Goal: Task Accomplishment & Management: Manage account settings

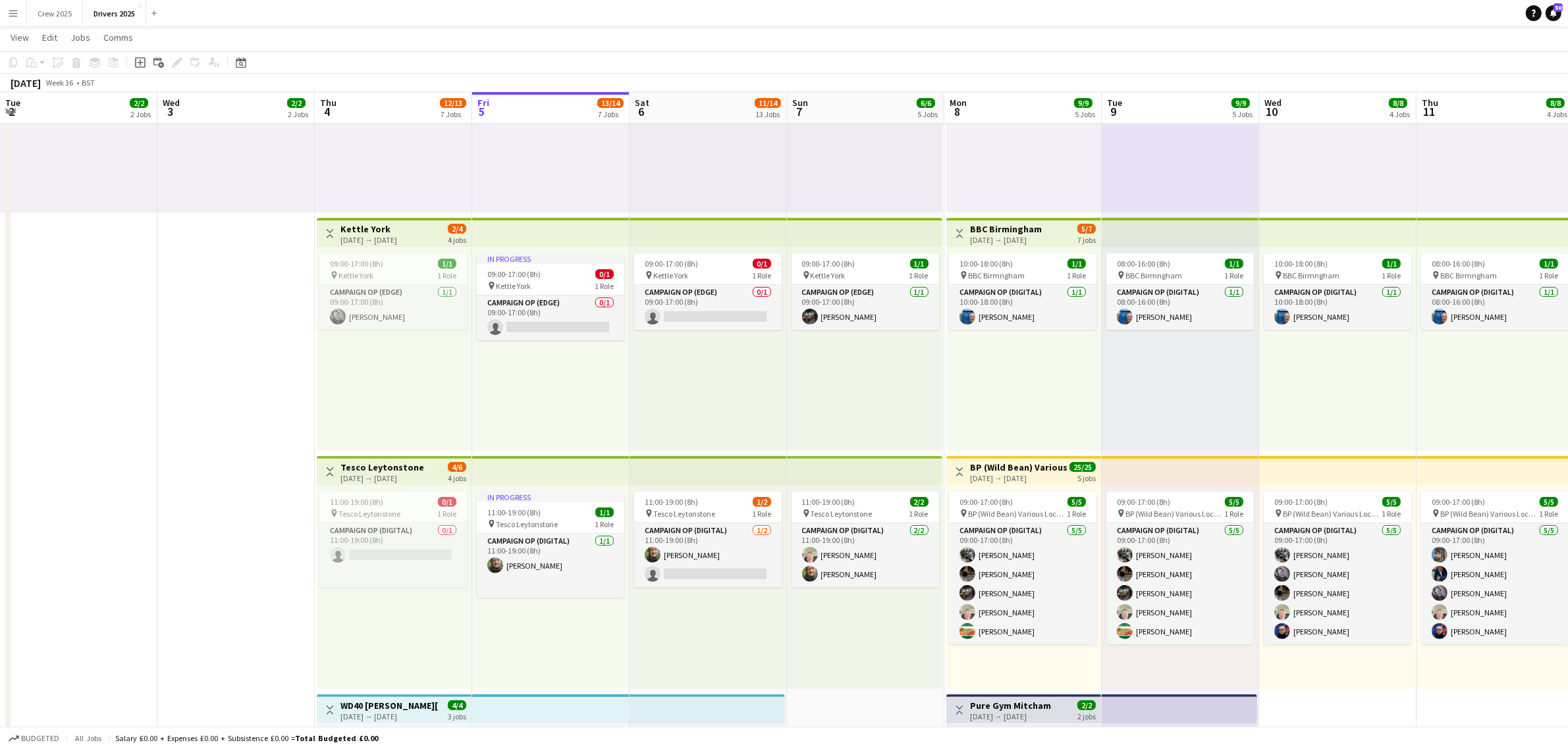
scroll to position [0, 314]
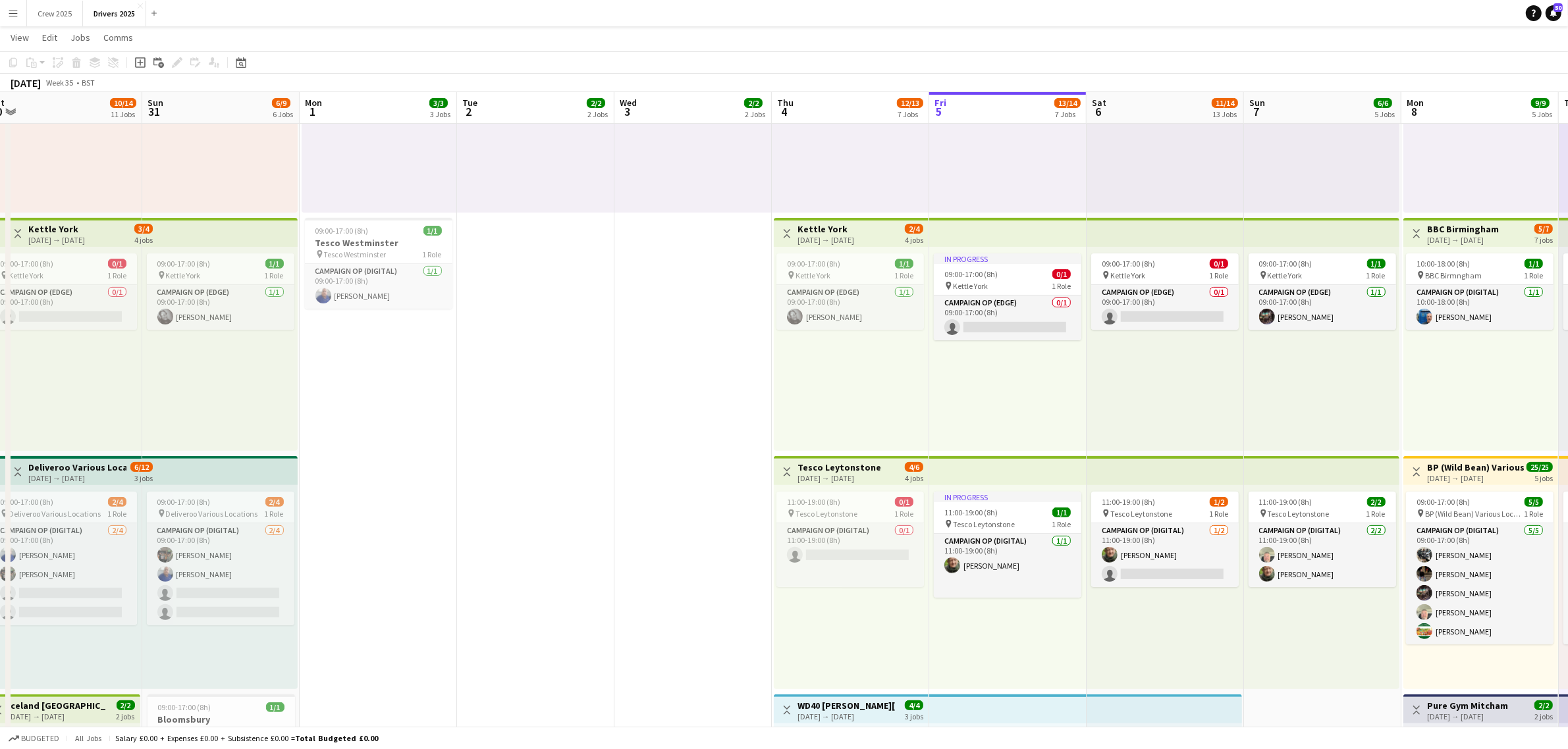
drag, startPoint x: 323, startPoint y: 379, endPoint x: 1140, endPoint y: 399, distance: 817.2
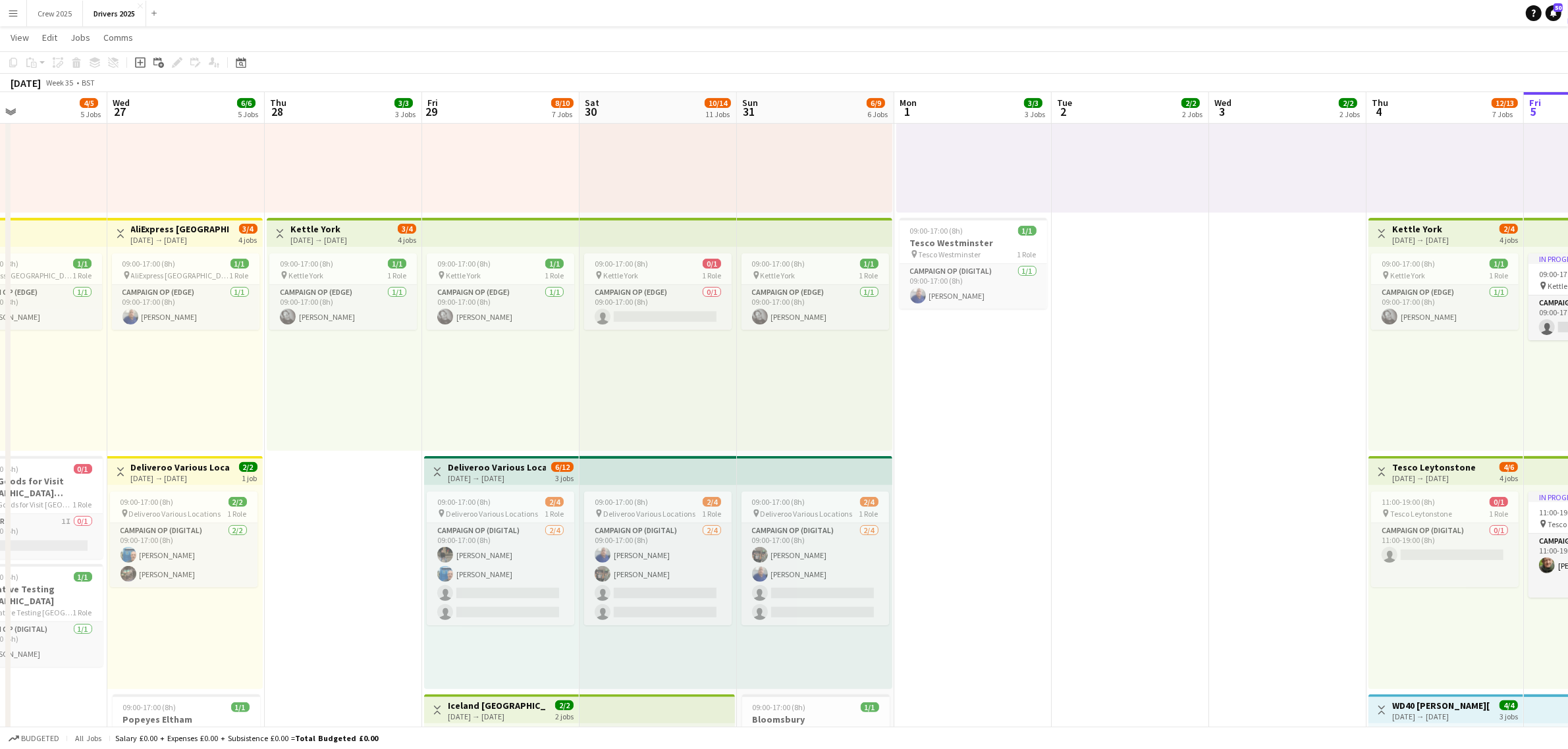
drag, startPoint x: 628, startPoint y: 425, endPoint x: 1093, endPoint y: 420, distance: 465.0
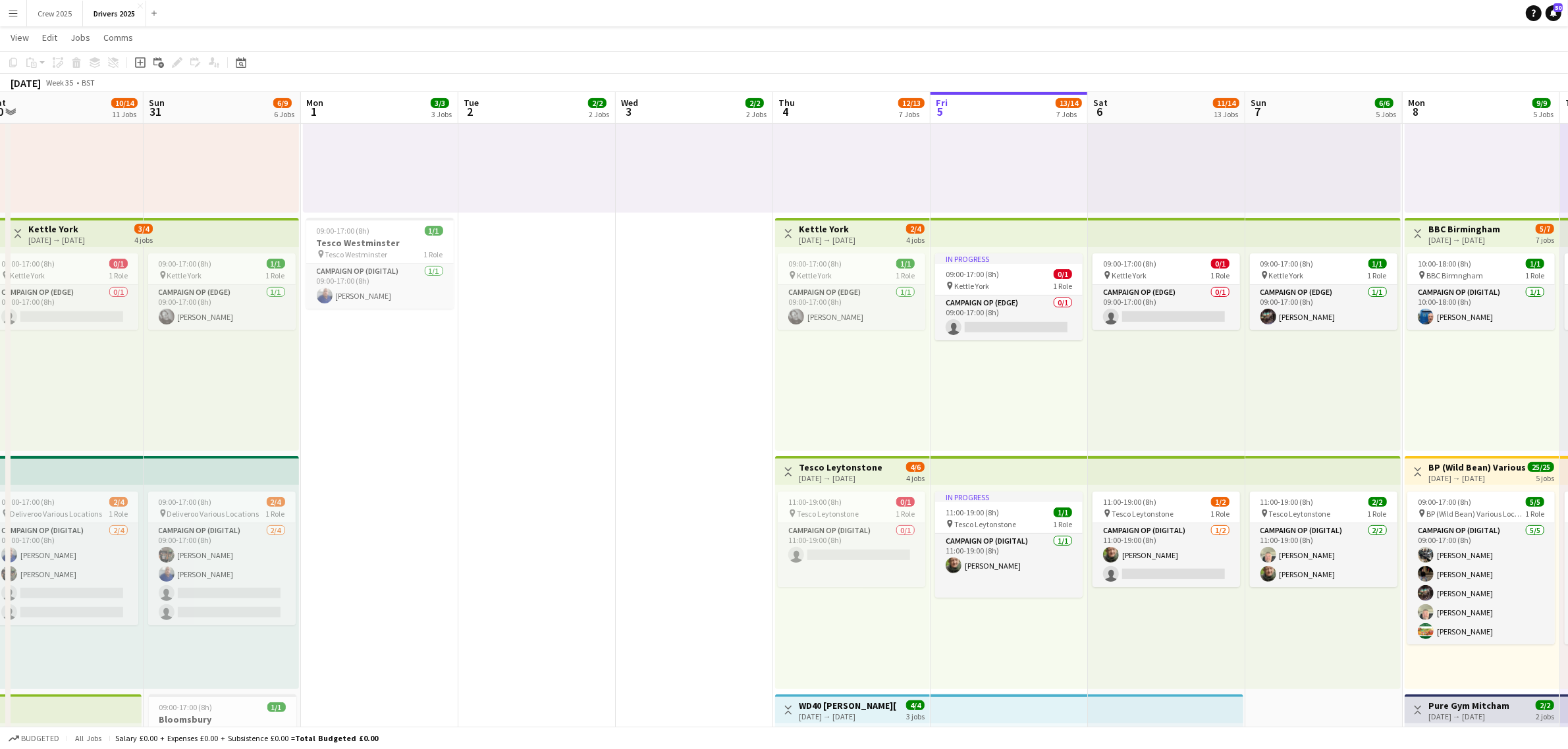
drag, startPoint x: 1177, startPoint y: 423, endPoint x: 551, endPoint y: 586, distance: 646.9
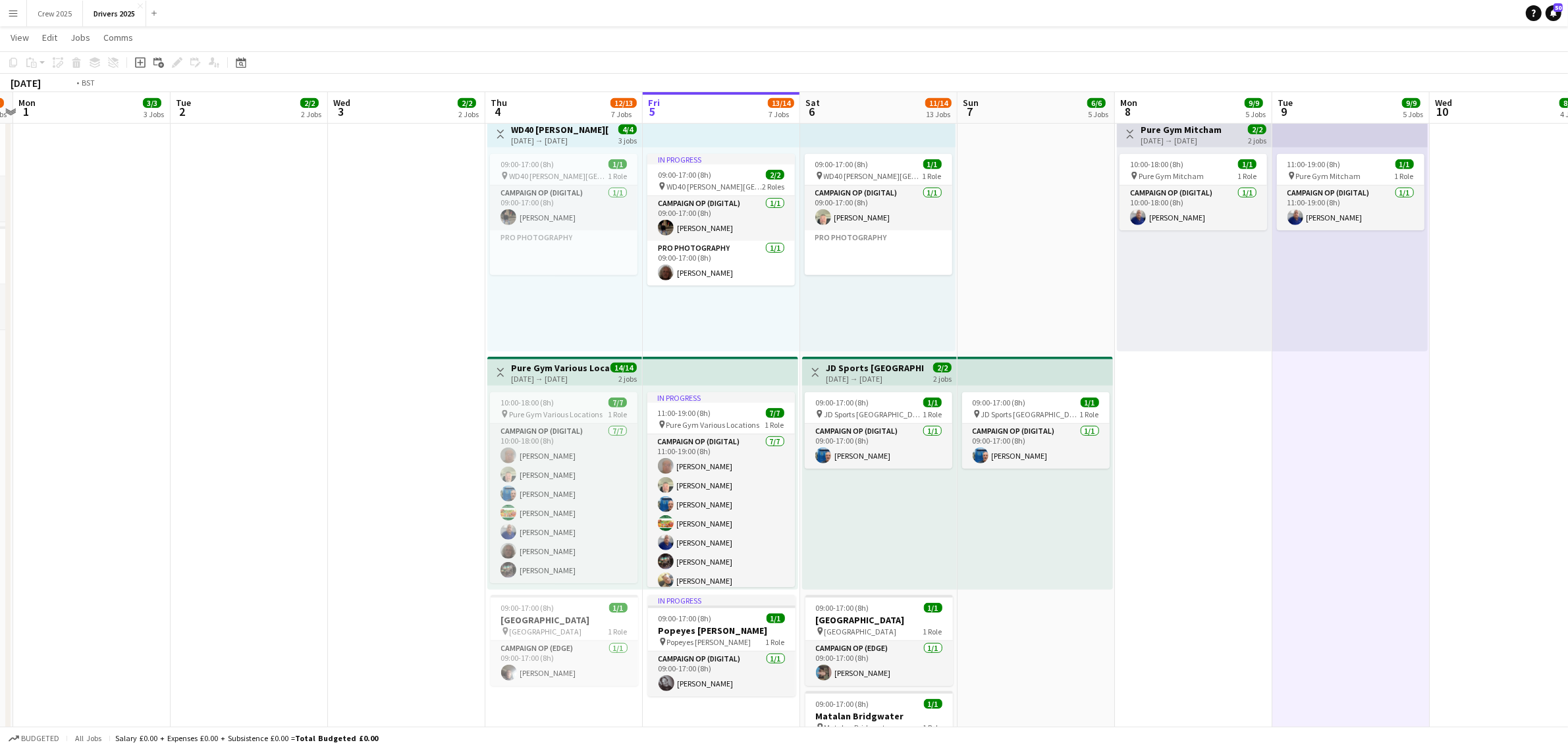
scroll to position [0, 663]
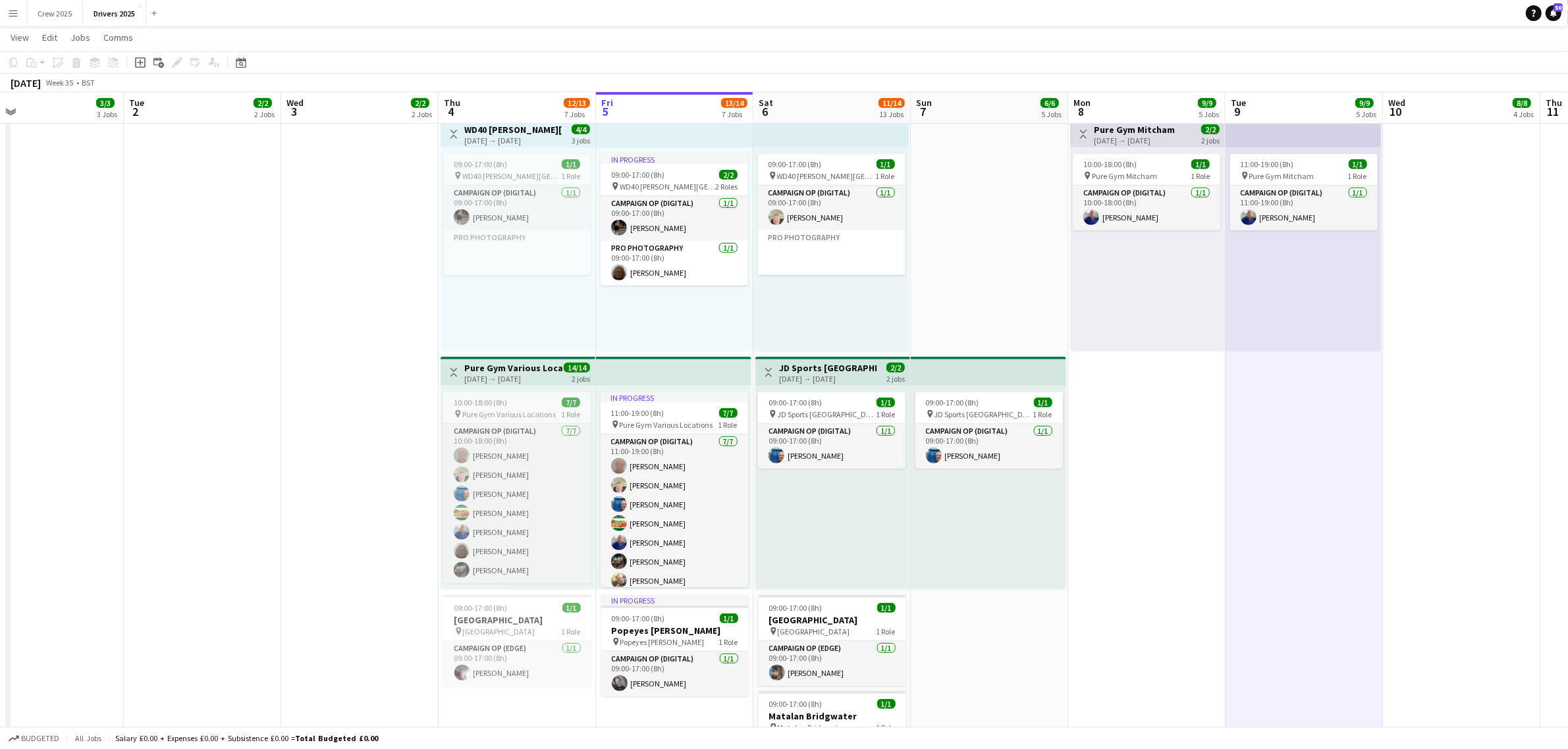
drag, startPoint x: 624, startPoint y: 589, endPoint x: 297, endPoint y: 612, distance: 327.8
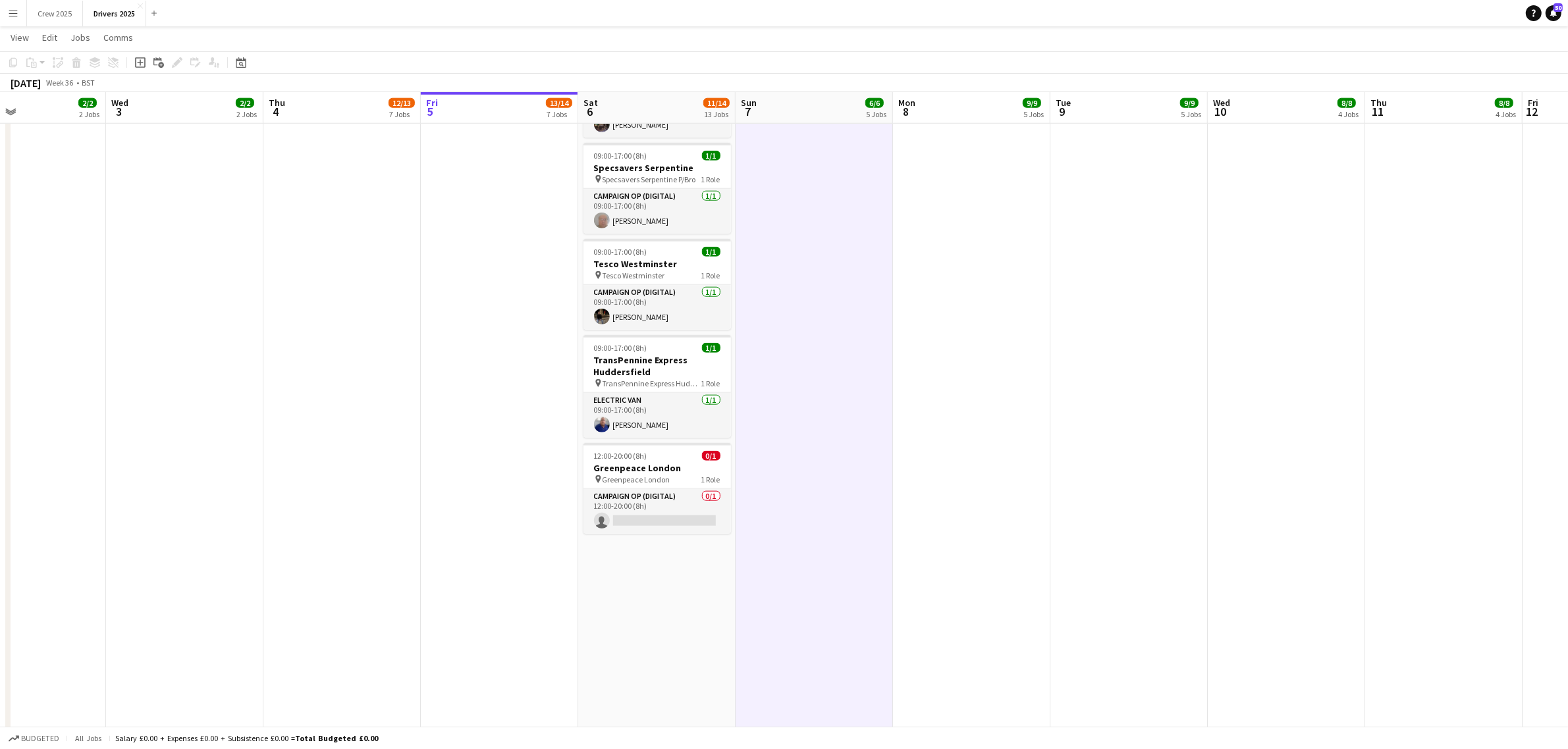
scroll to position [0, 589]
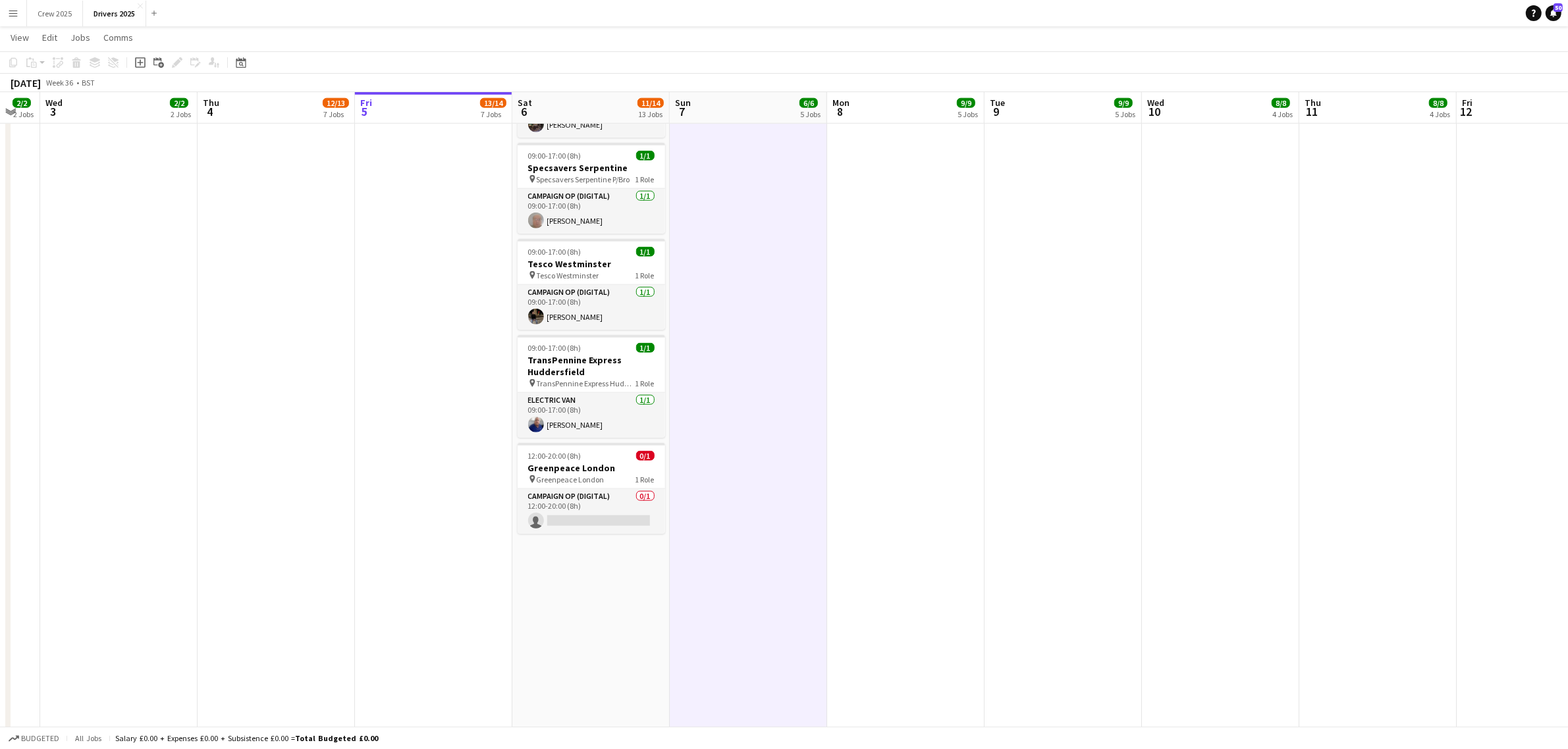
drag, startPoint x: 1055, startPoint y: 581, endPoint x: 814, endPoint y: 623, distance: 244.6
click at [814, 623] on app-calendar-viewport "Sat 30 10/14 11 Jobs Sun 31 6/9 6 Jobs Mon 1 3/3 3 Jobs Tue 2 2/2 2 Jobs Wed 3 …" at bounding box center [784, 138] width 1568 height 3631
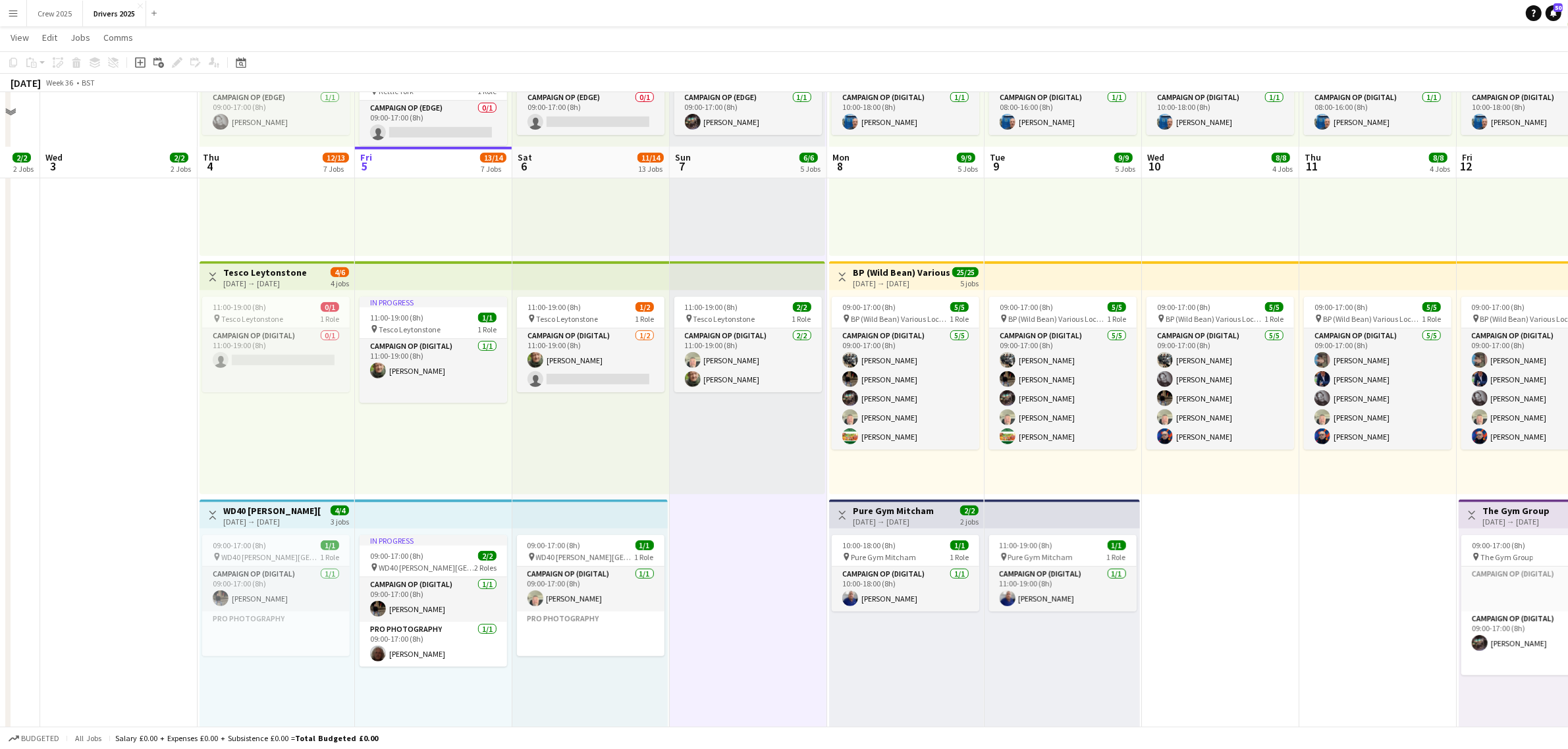
scroll to position [576, 0]
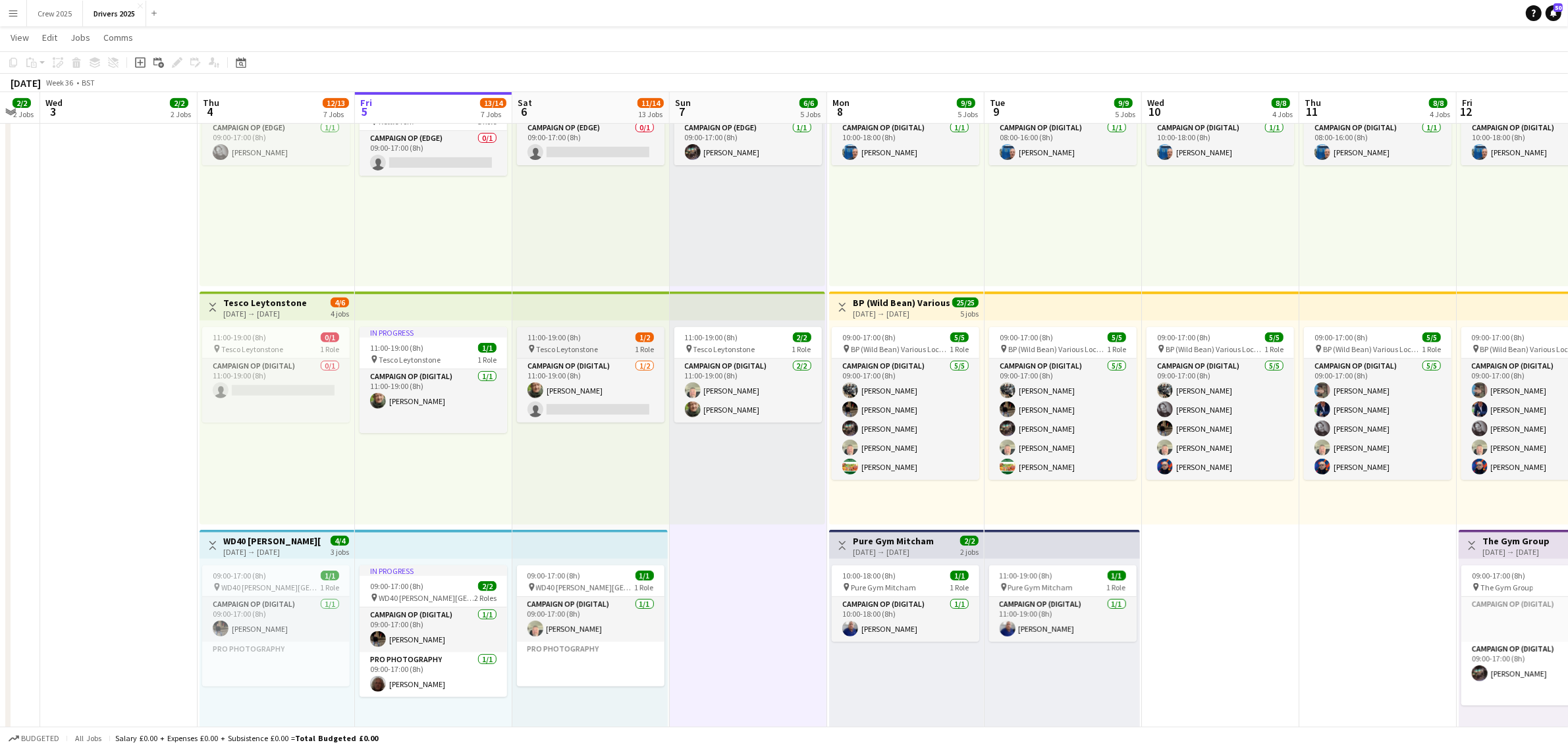
click at [570, 344] on span "Tesco Leytonstone" at bounding box center [567, 349] width 62 height 10
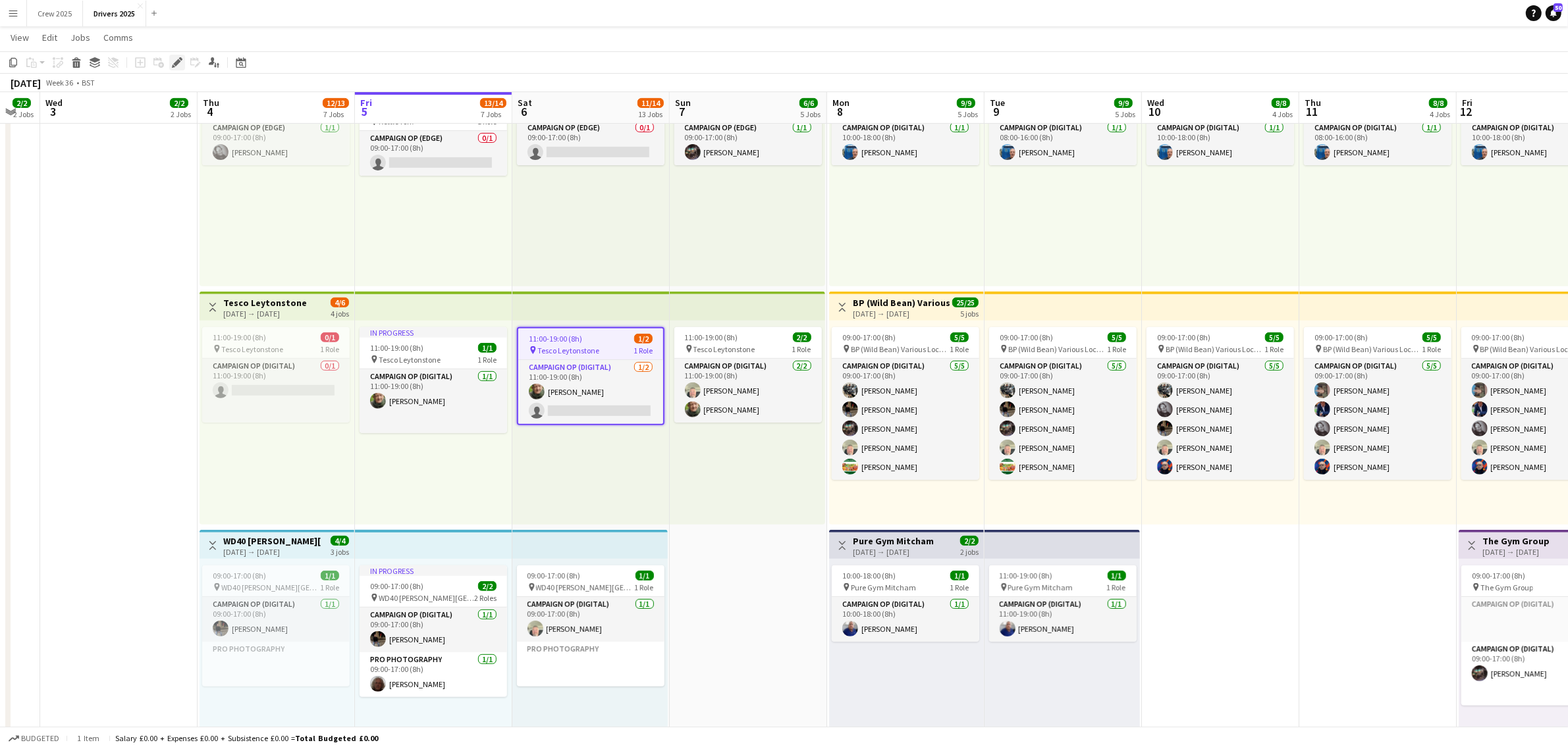
click at [177, 63] on icon at bounding box center [177, 62] width 7 height 7
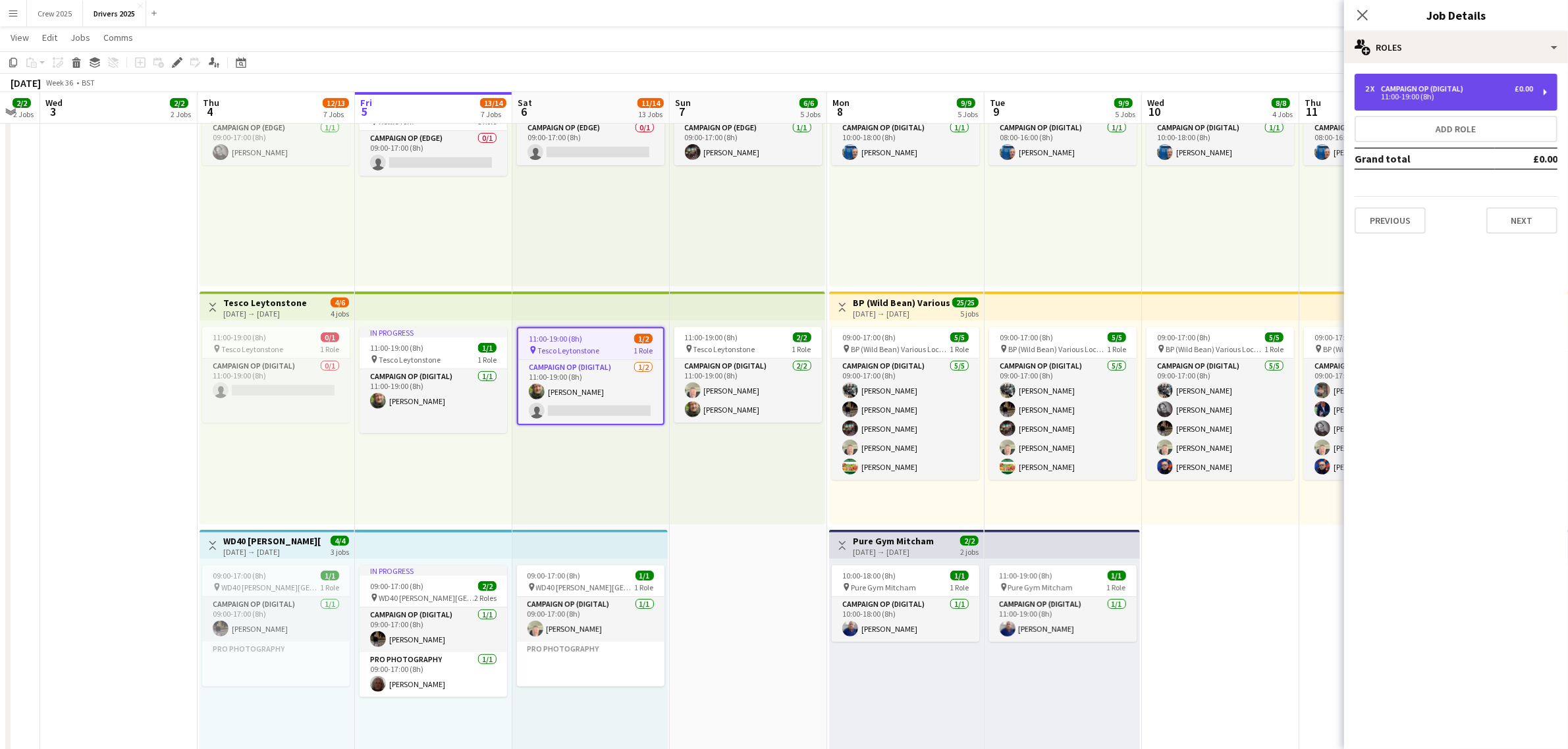
click at [1437, 94] on div "11:00-19:00 (8h)" at bounding box center [1449, 97] width 168 height 6
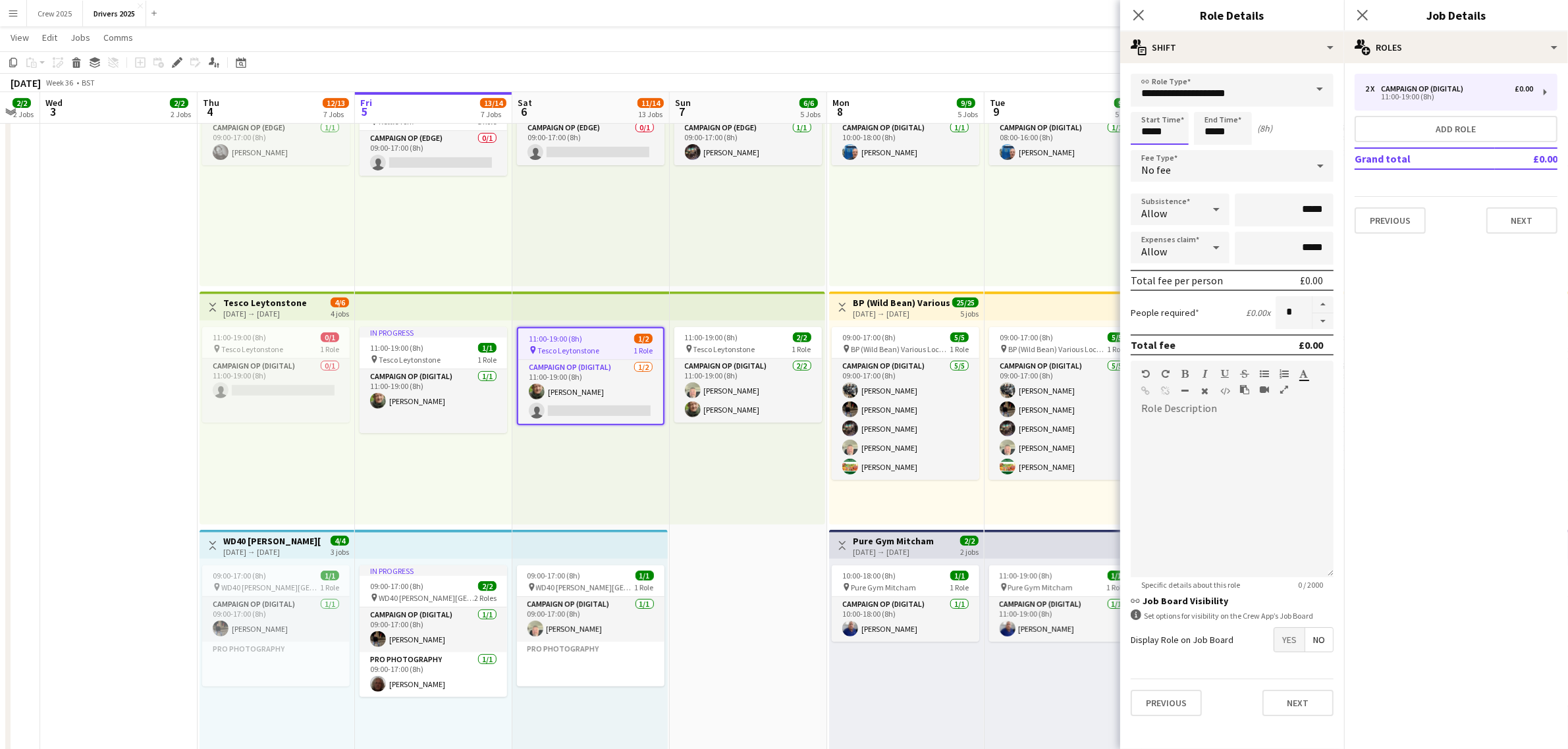
click at [1149, 129] on input "*****" at bounding box center [1160, 129] width 58 height 33
click at [1143, 152] on div at bounding box center [1146, 151] width 26 height 13
type input "*****"
click at [1144, 152] on div at bounding box center [1146, 151] width 26 height 13
click at [1219, 135] on input "*****" at bounding box center [1223, 129] width 58 height 33
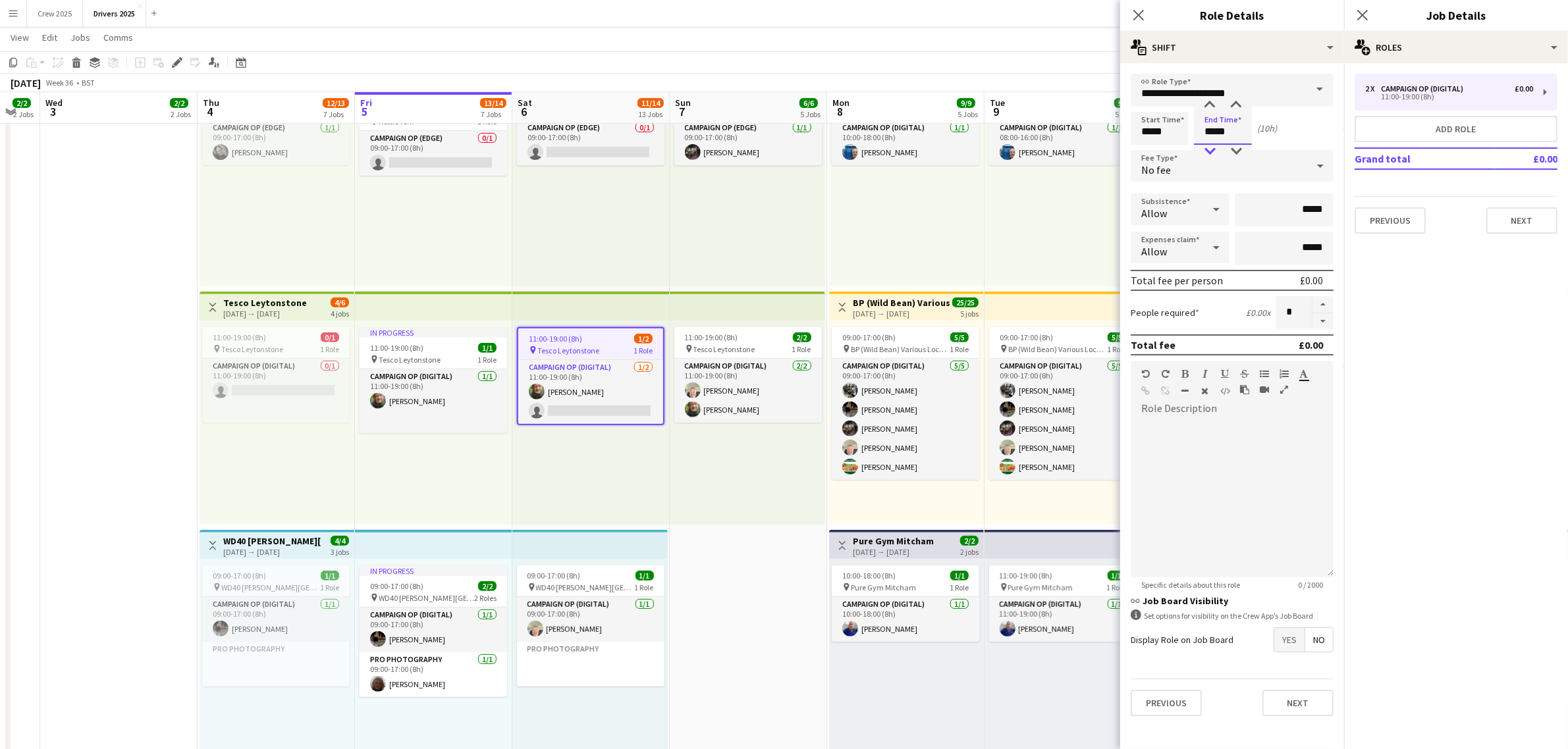
click at [1210, 145] on div at bounding box center [1209, 151] width 26 height 13
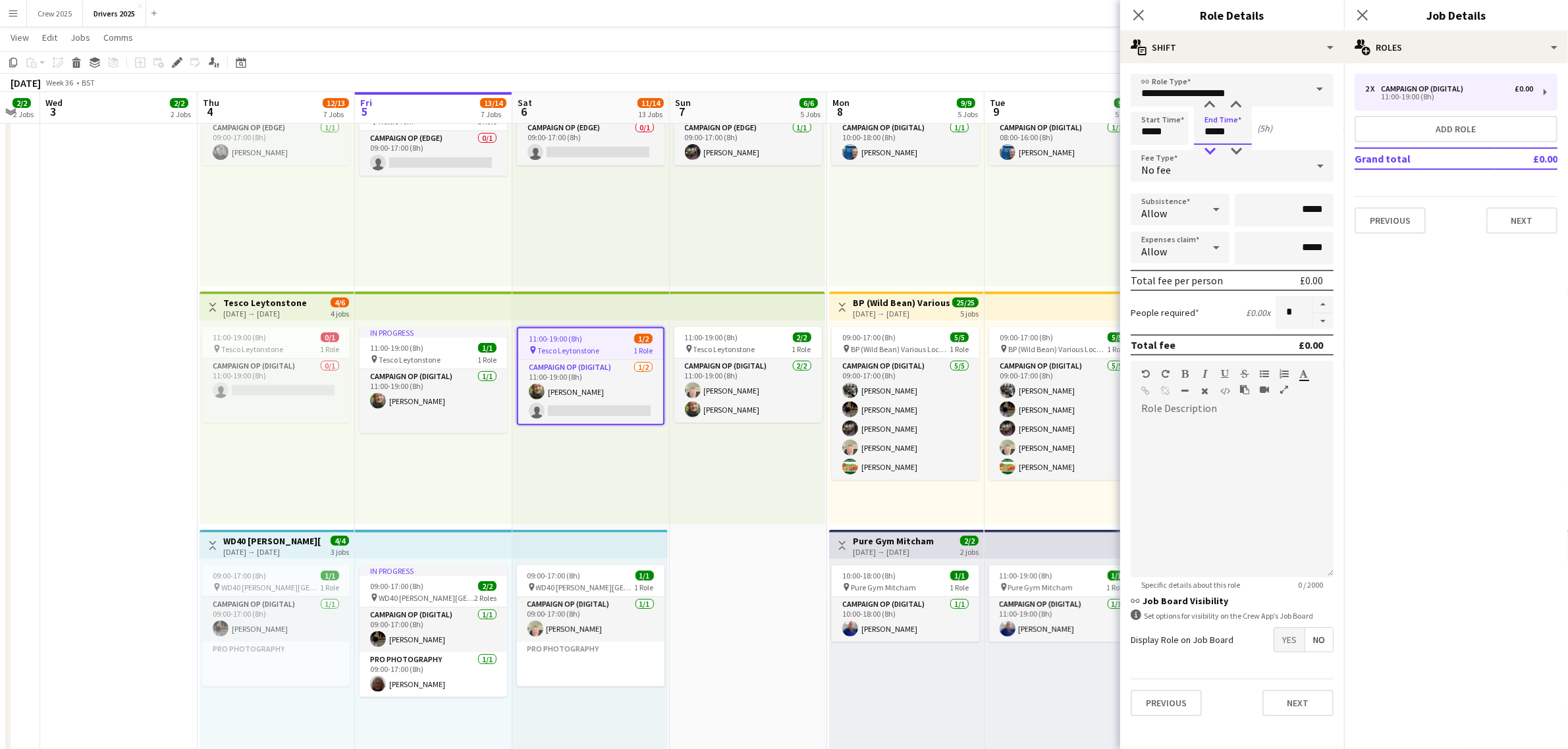
click at [1210, 145] on div at bounding box center [1209, 151] width 26 height 13
type input "*****"
click at [1210, 145] on div at bounding box center [1209, 151] width 26 height 13
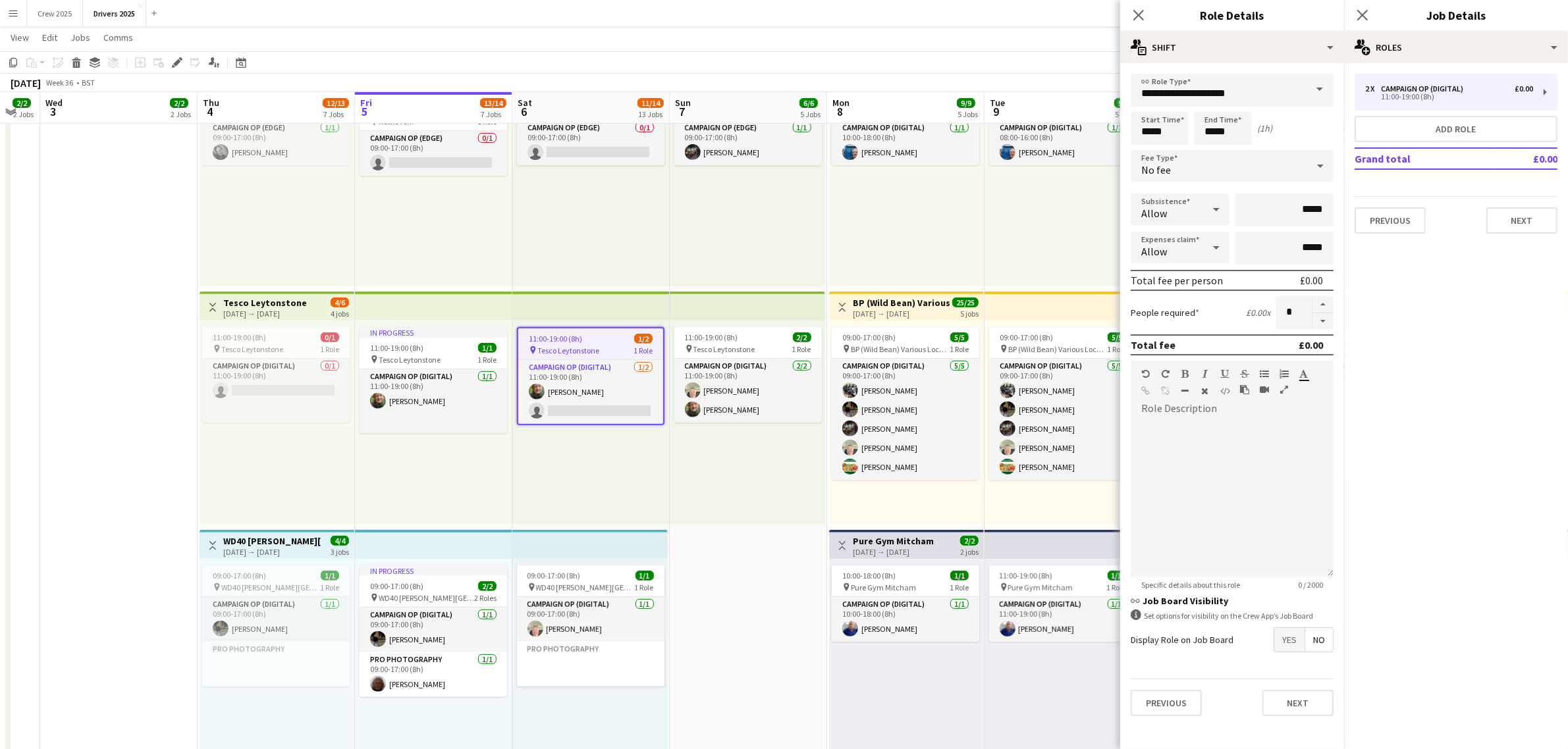
click at [752, 493] on div "11:00-19:00 (8h) 2/2 pin Tesco Leytonstone 1 Role Campaign Op (Digital) [DATE] …" at bounding box center [747, 422] width 156 height 204
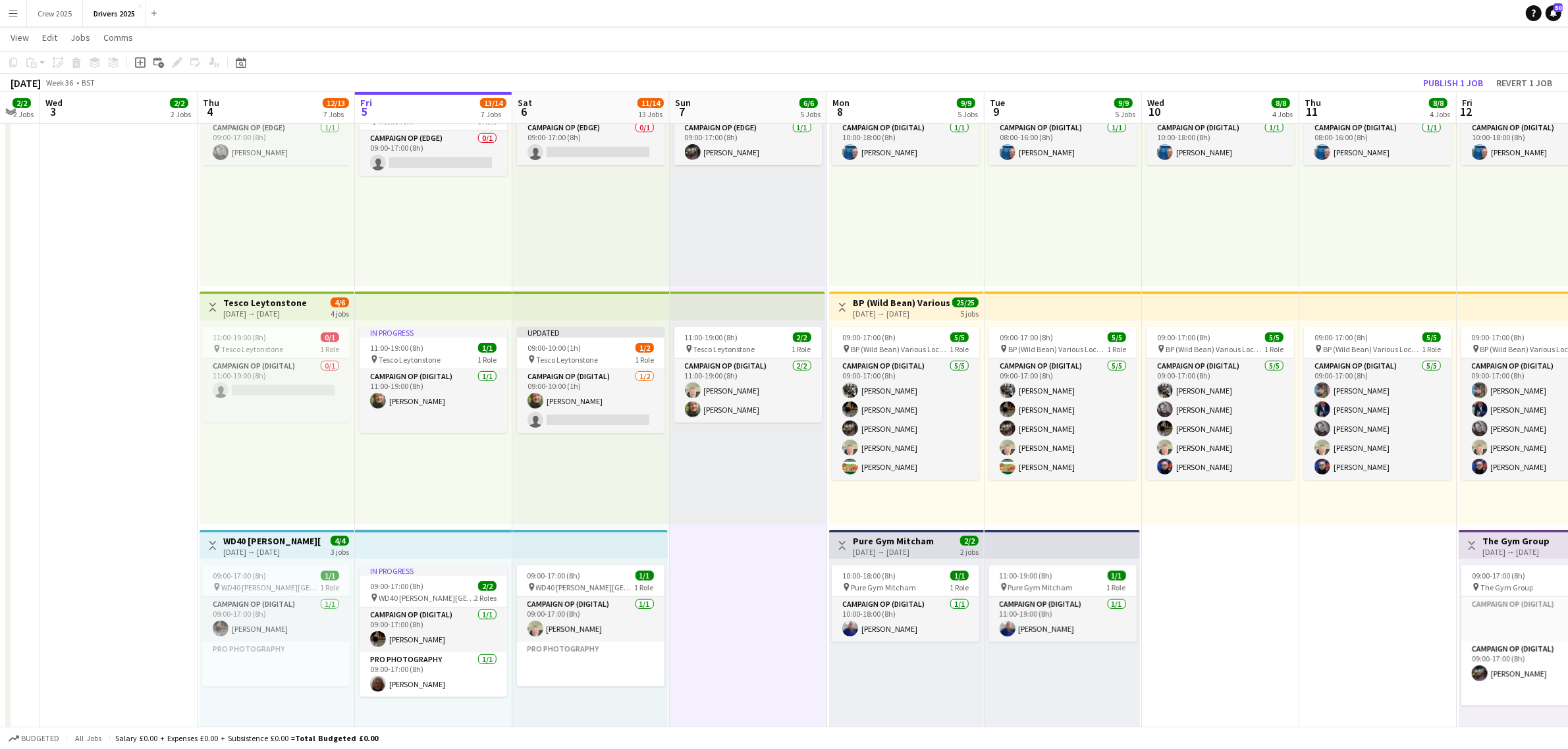
click at [428, 326] on div "In progress 11:00-19:00 (8h) 1/1 pin Tesco Leytonstone 1 Role Campaign Op (Digi…" at bounding box center [434, 422] width 158 height 204
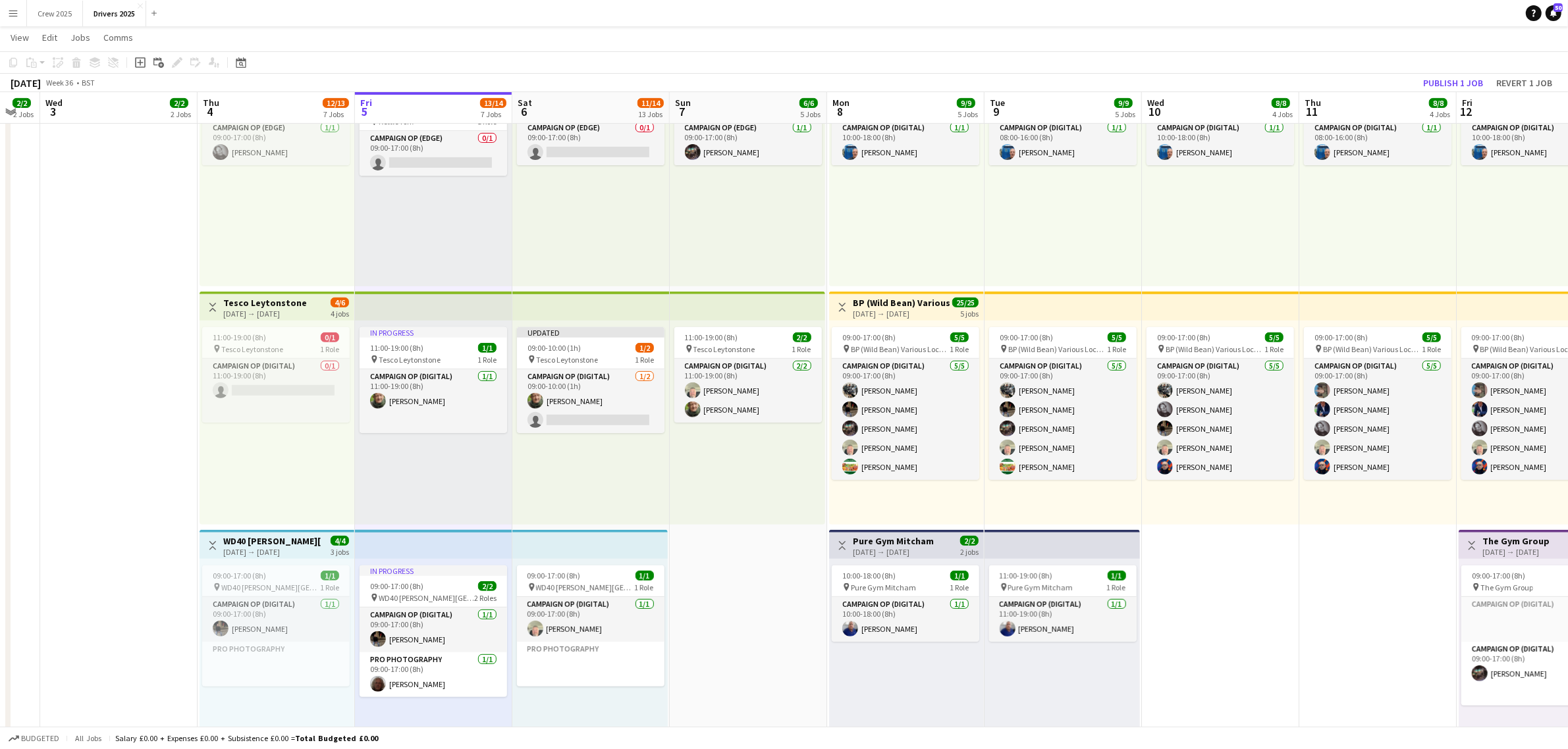
click at [288, 310] on div "[DATE] → [DATE]" at bounding box center [265, 314] width 84 height 10
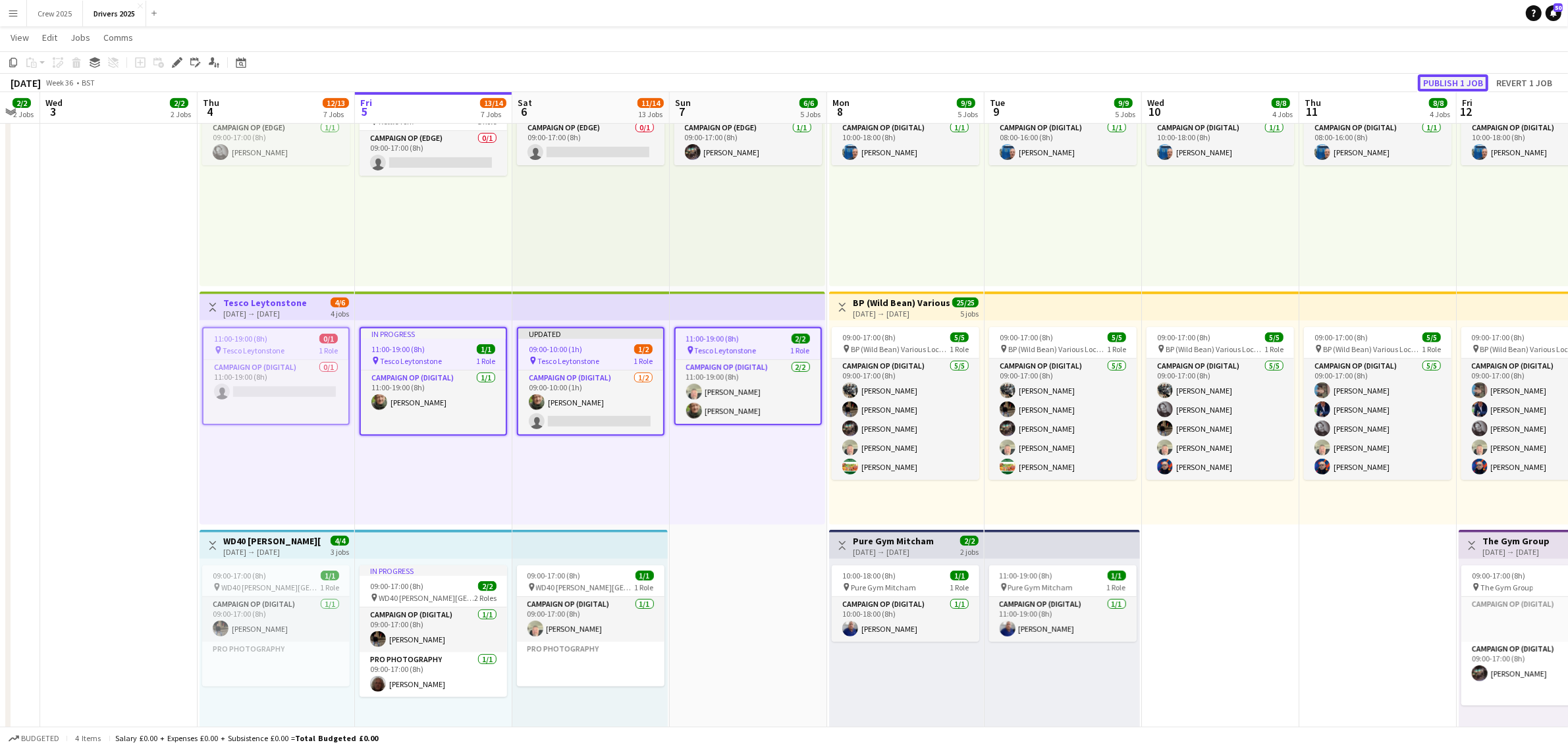
click at [1452, 80] on button "Publish 1 job" at bounding box center [1453, 83] width 70 height 17
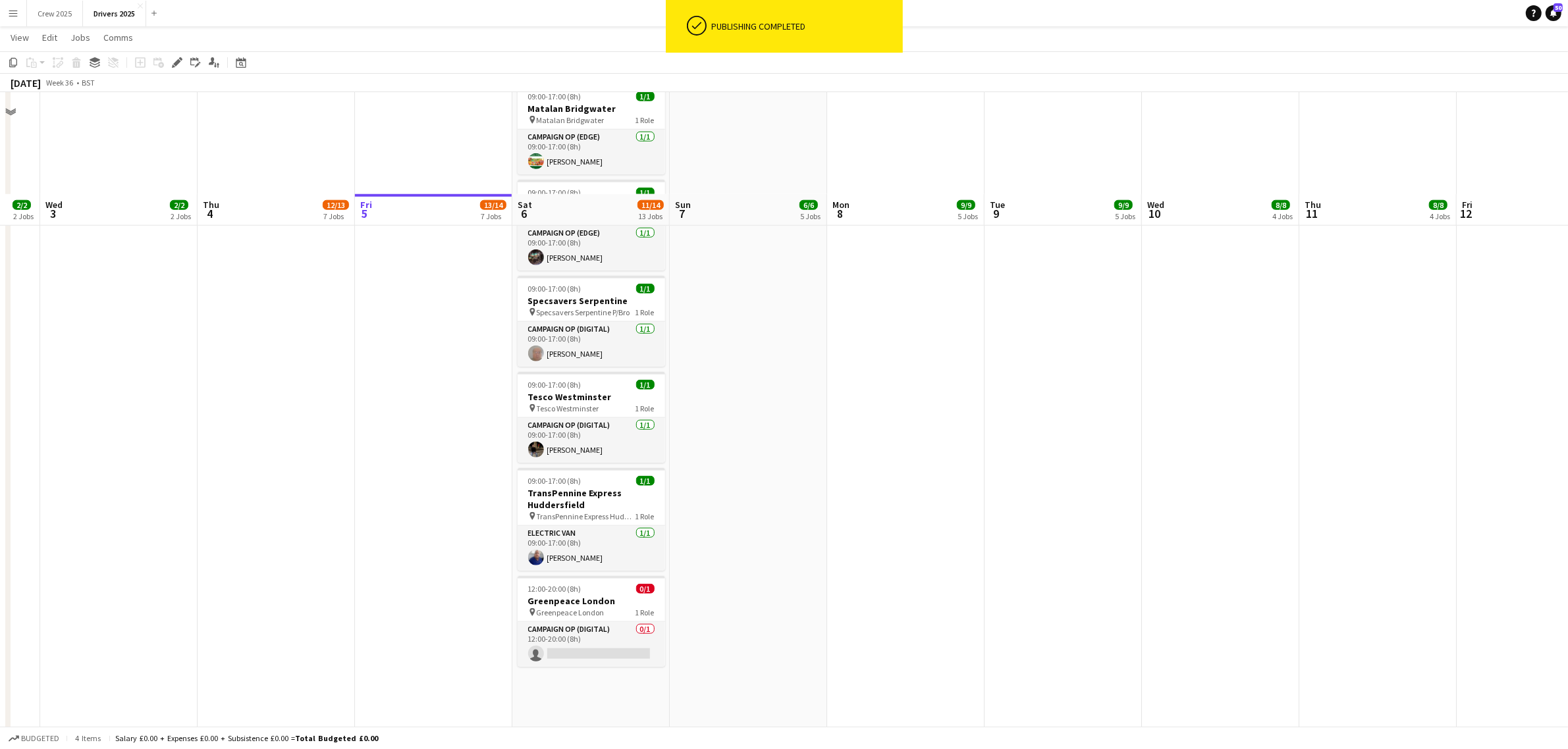
scroll to position [1728, 0]
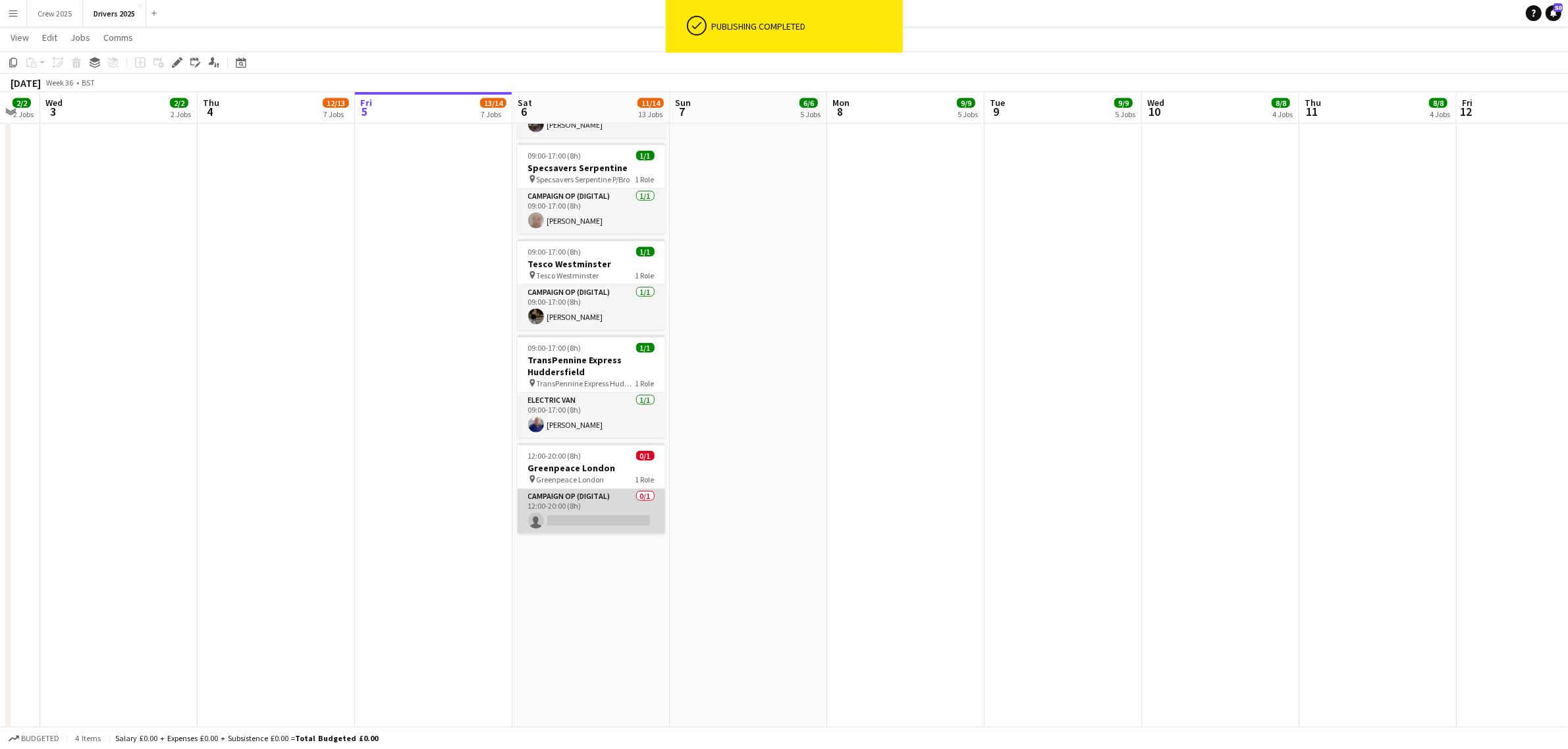
click at [583, 505] on app-card-role "Campaign Op (Digital) 0/1 12:00-20:00 (8h) single-neutral-actions" at bounding box center [592, 511] width 148 height 45
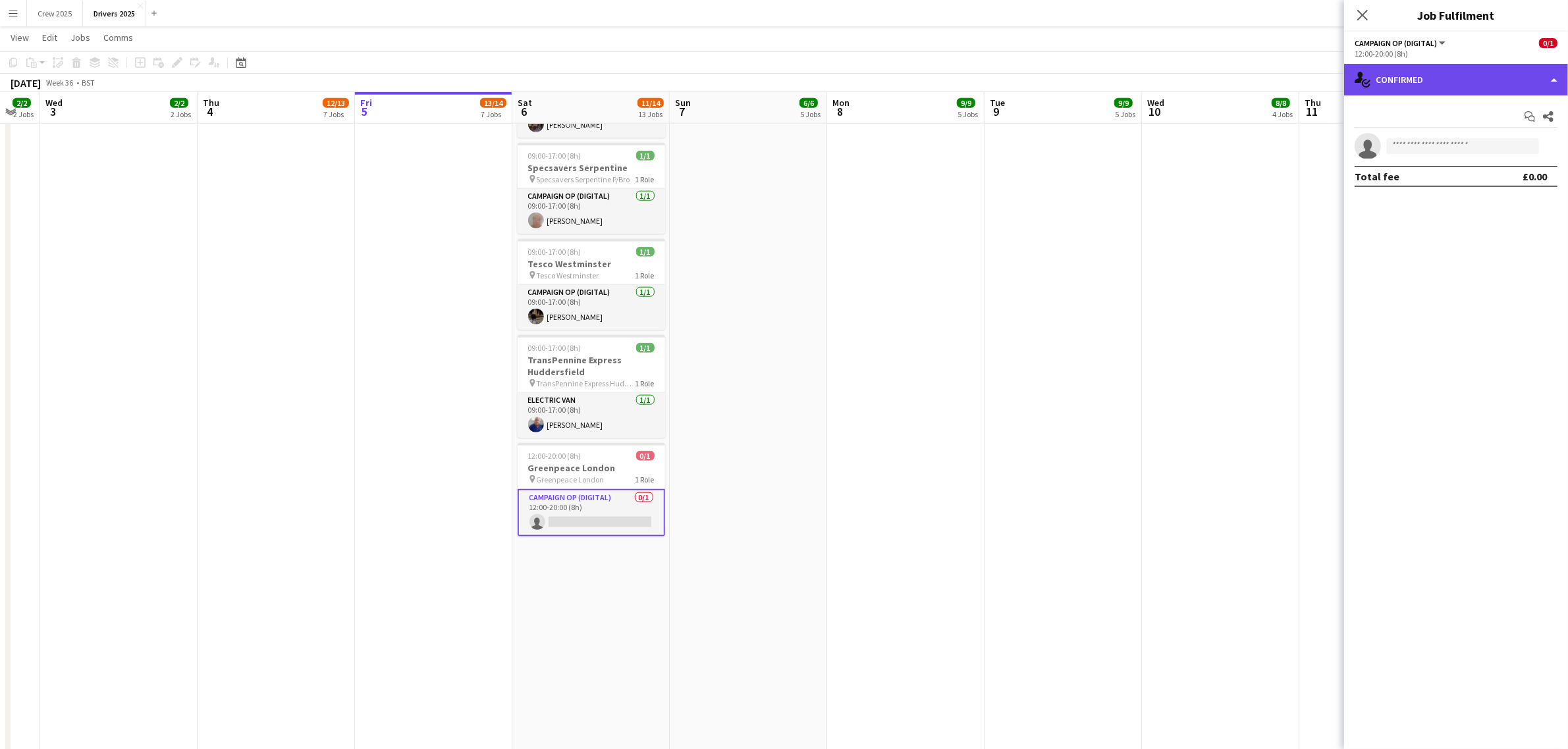
click at [1391, 77] on div "single-neutral-actions-check-2 Confirmed" at bounding box center [1456, 80] width 224 height 32
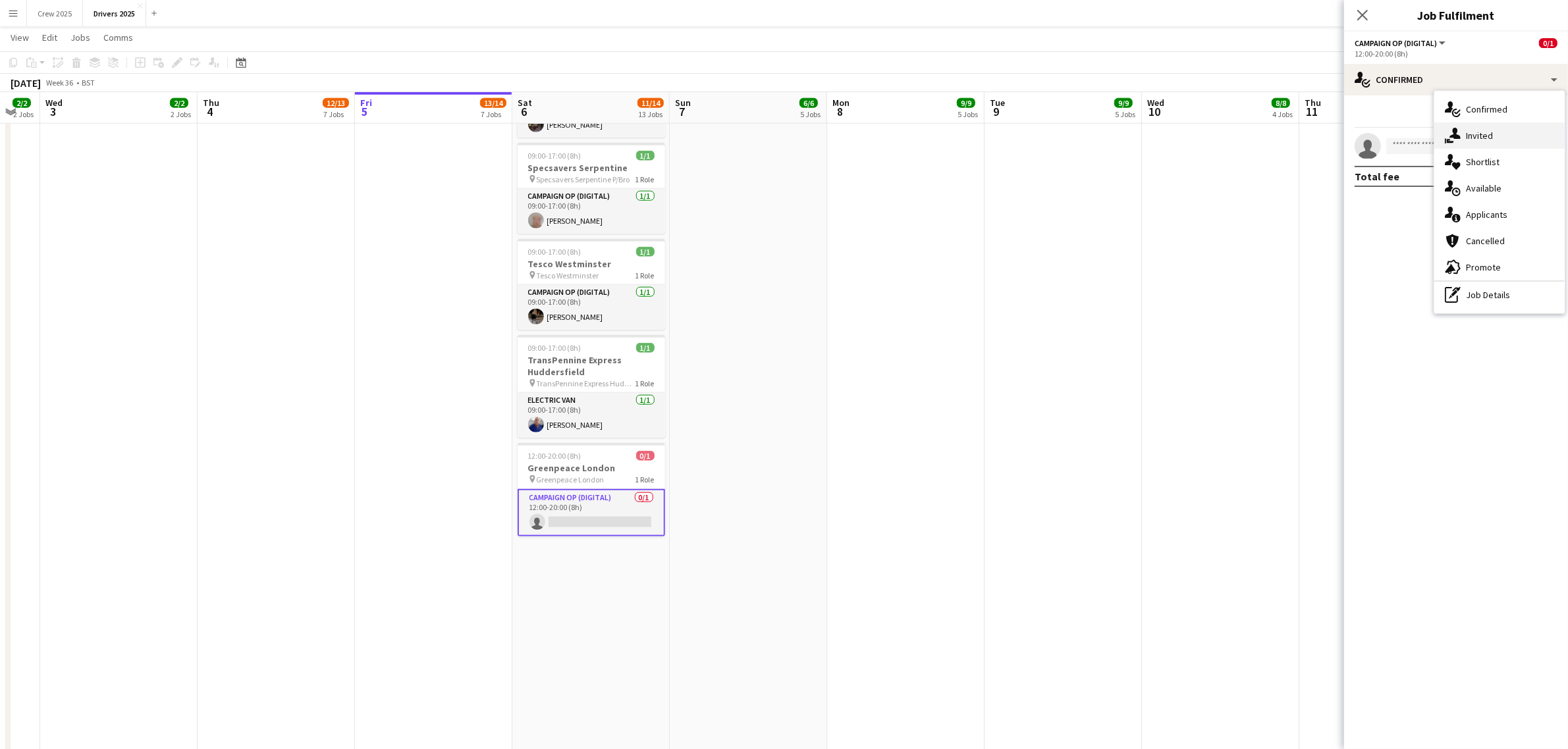
click at [1481, 137] on span "Invited" at bounding box center [1479, 136] width 27 height 12
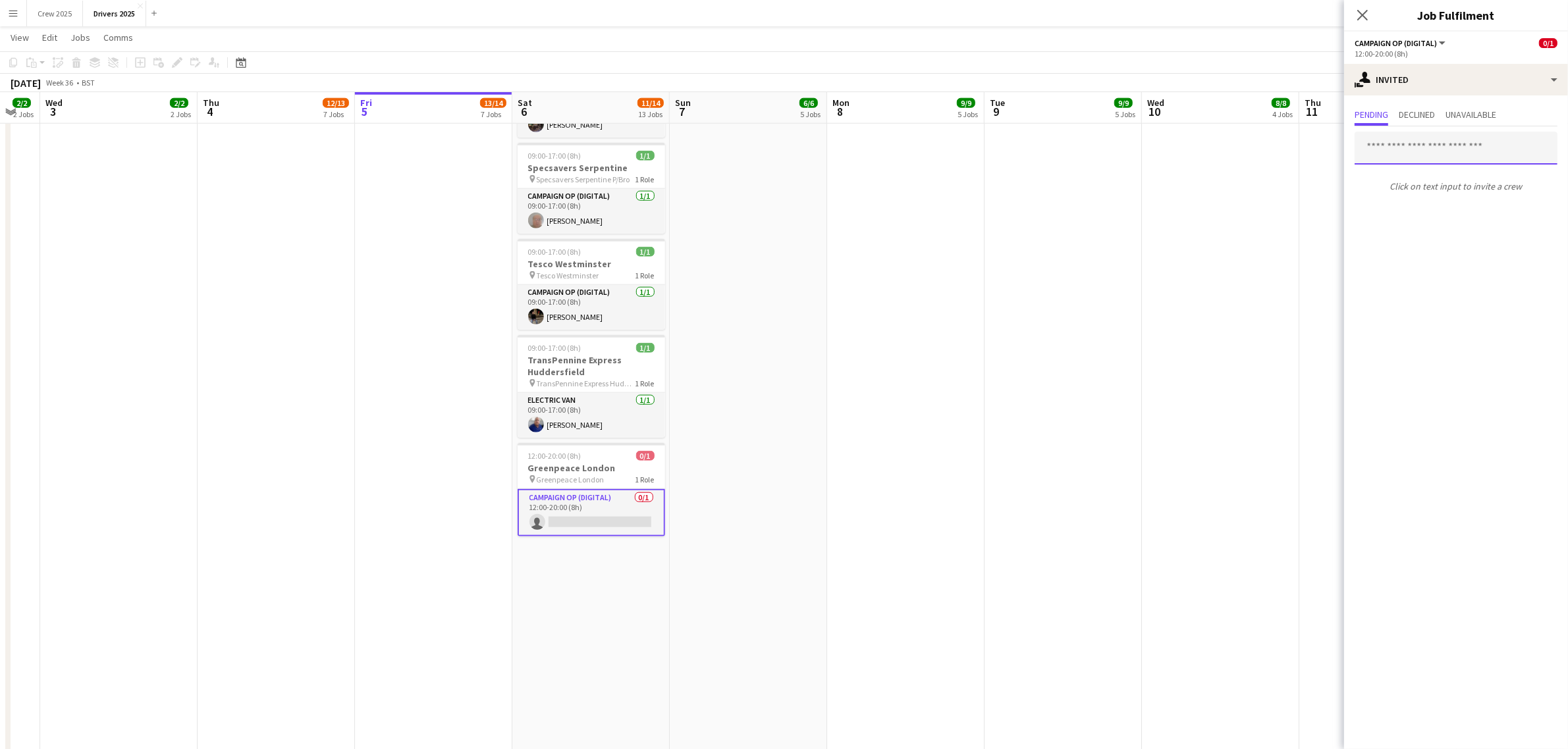
click at [1408, 148] on input "text" at bounding box center [1457, 148] width 203 height 33
type input "****"
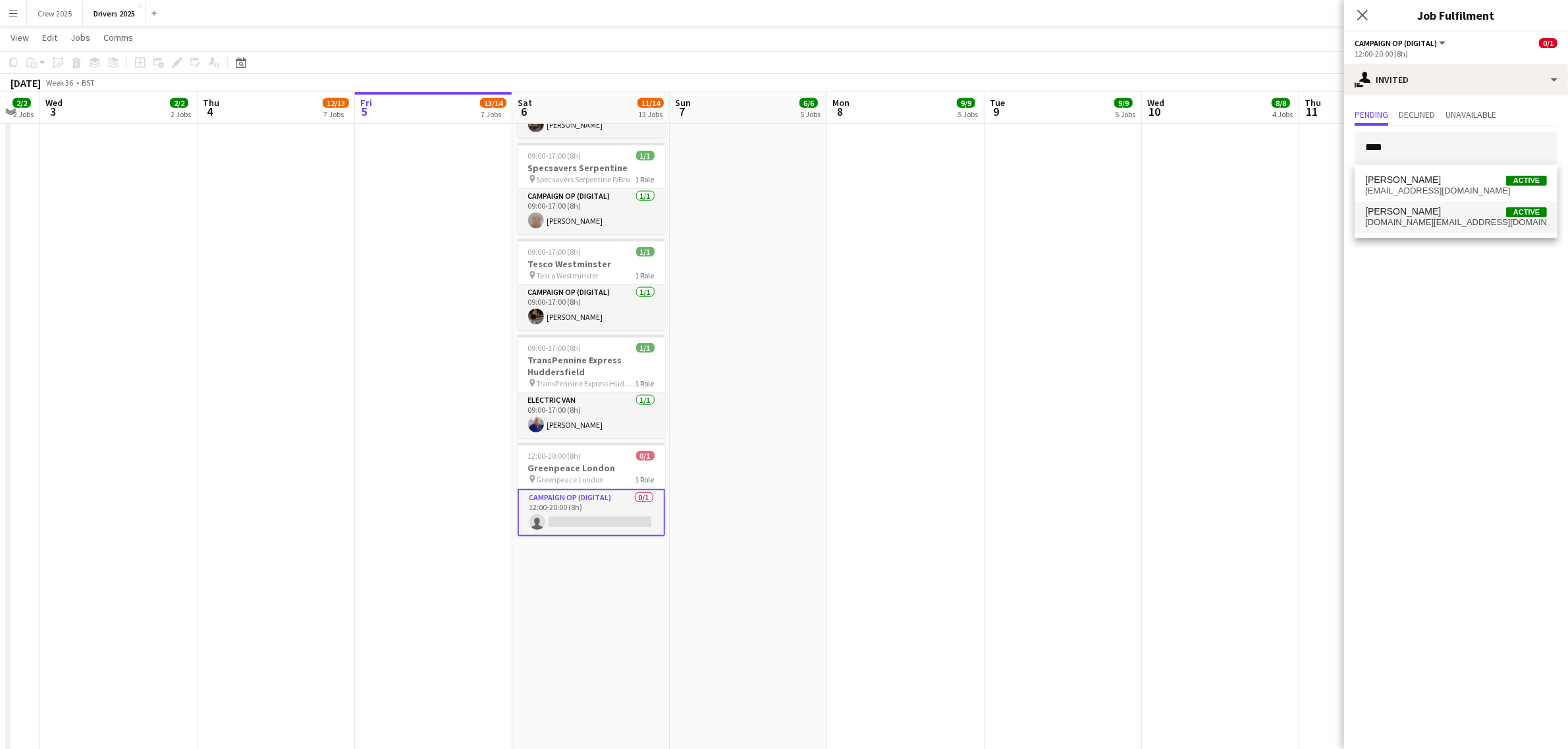
click at [1403, 222] on span "[DOMAIN_NAME][EMAIL_ADDRESS][DOMAIN_NAME]" at bounding box center [1456, 222] width 182 height 11
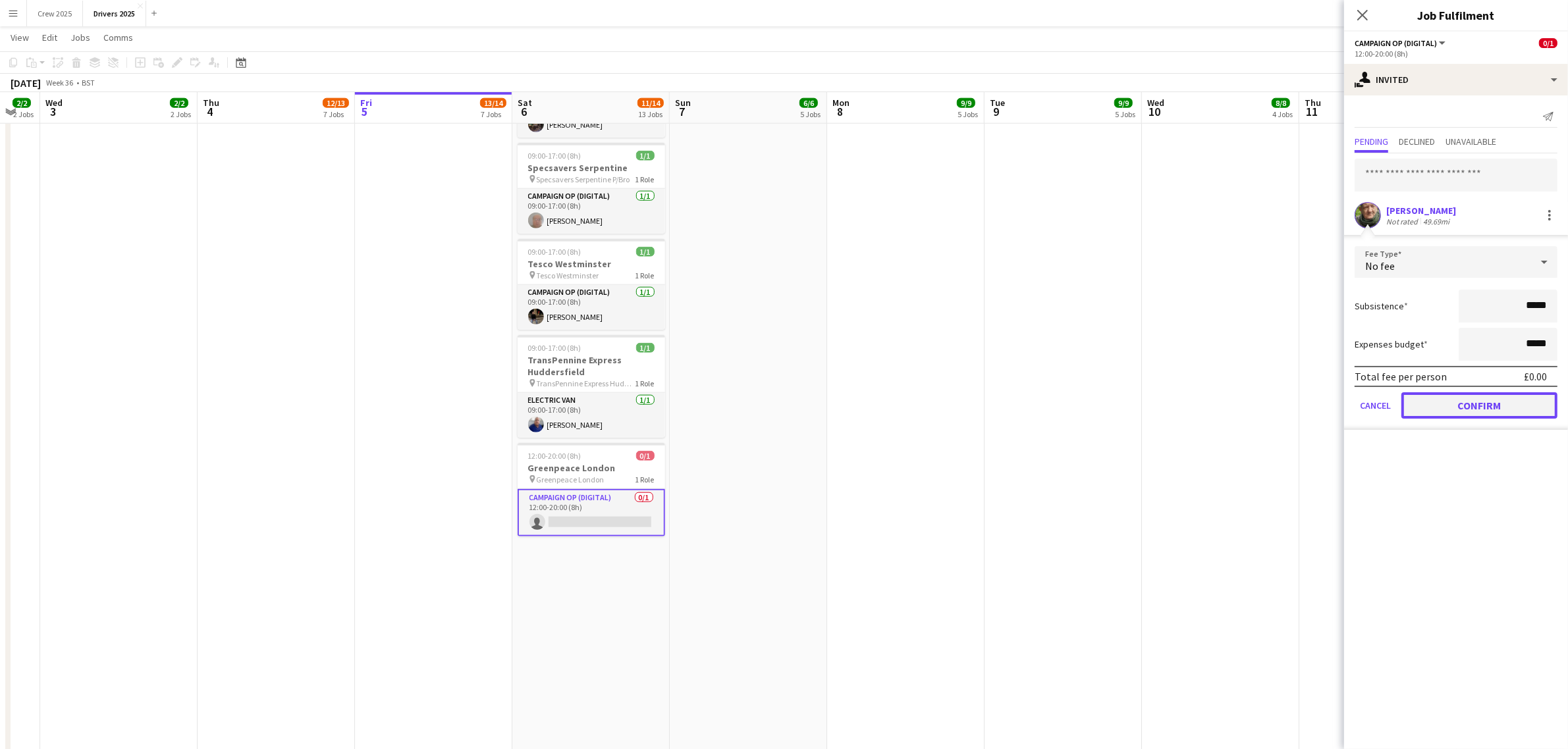
click at [1505, 405] on button "Confirm" at bounding box center [1479, 405] width 156 height 26
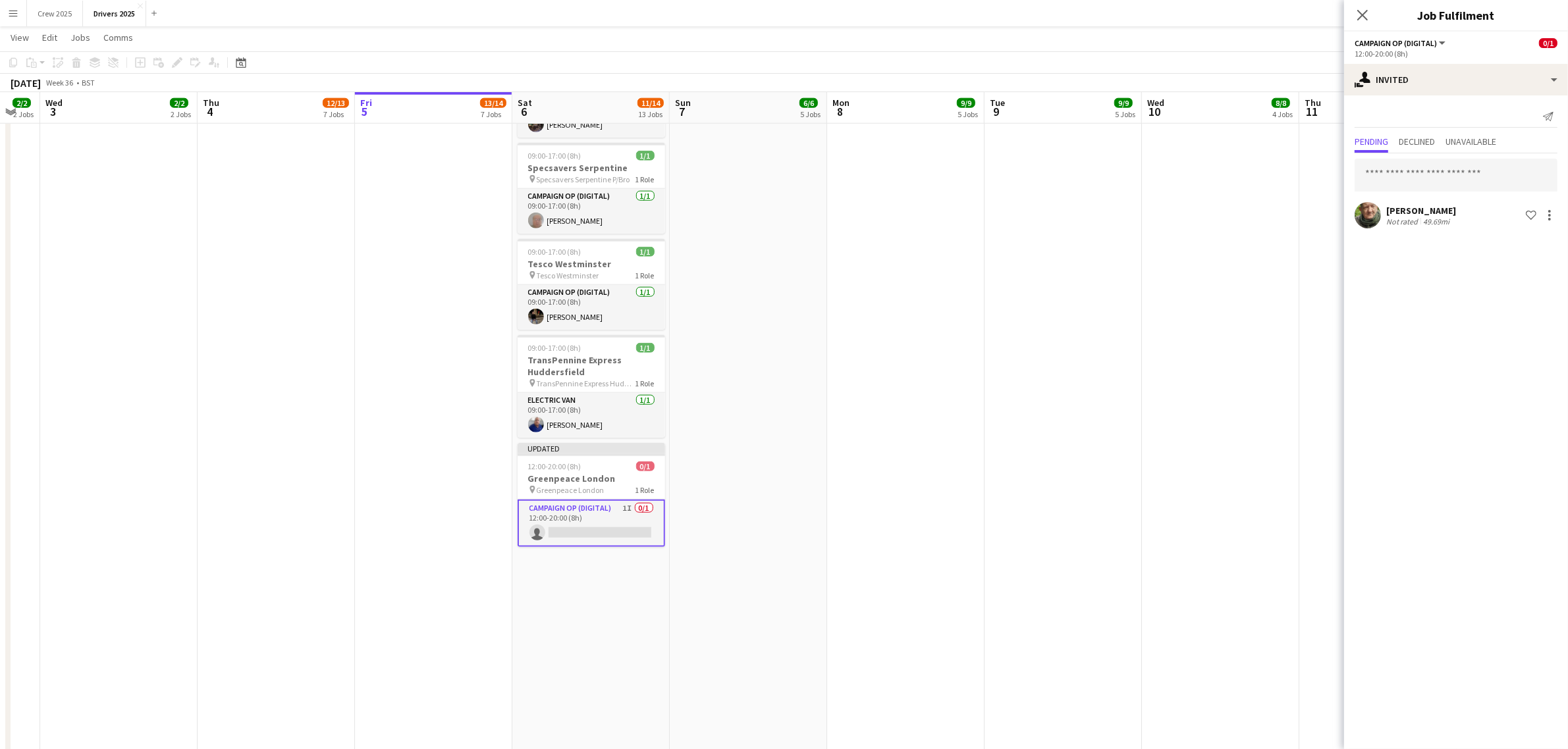
click at [808, 548] on app-date-cell "09:00-17:00 (8h) 1/1 pin Sky Various Locations 1 Role Campaign Op (Digital) [DA…" at bounding box center [748, 187] width 158 height 3536
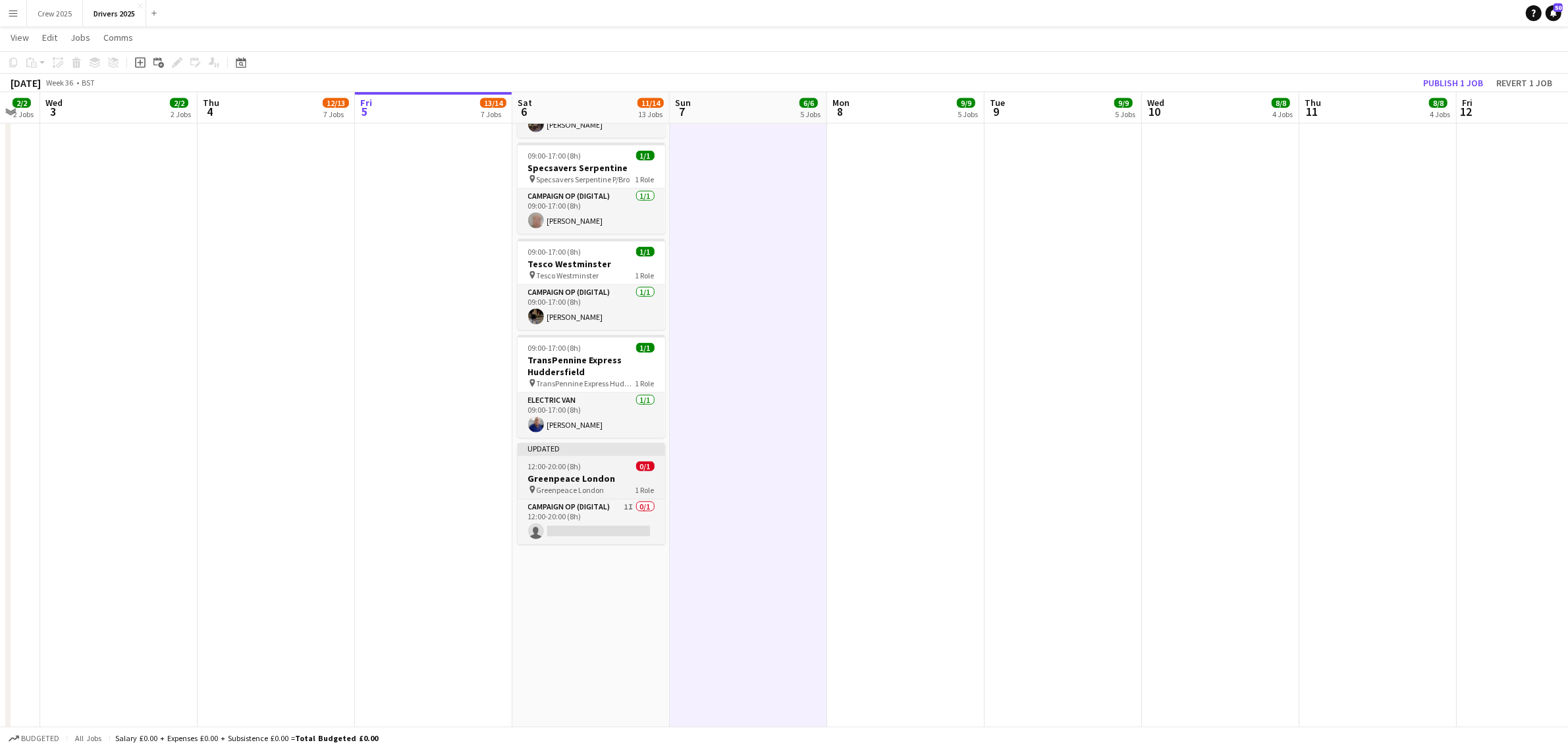
click at [599, 471] on div "12:00-20:00 (8h) 0/1" at bounding box center [592, 466] width 148 height 10
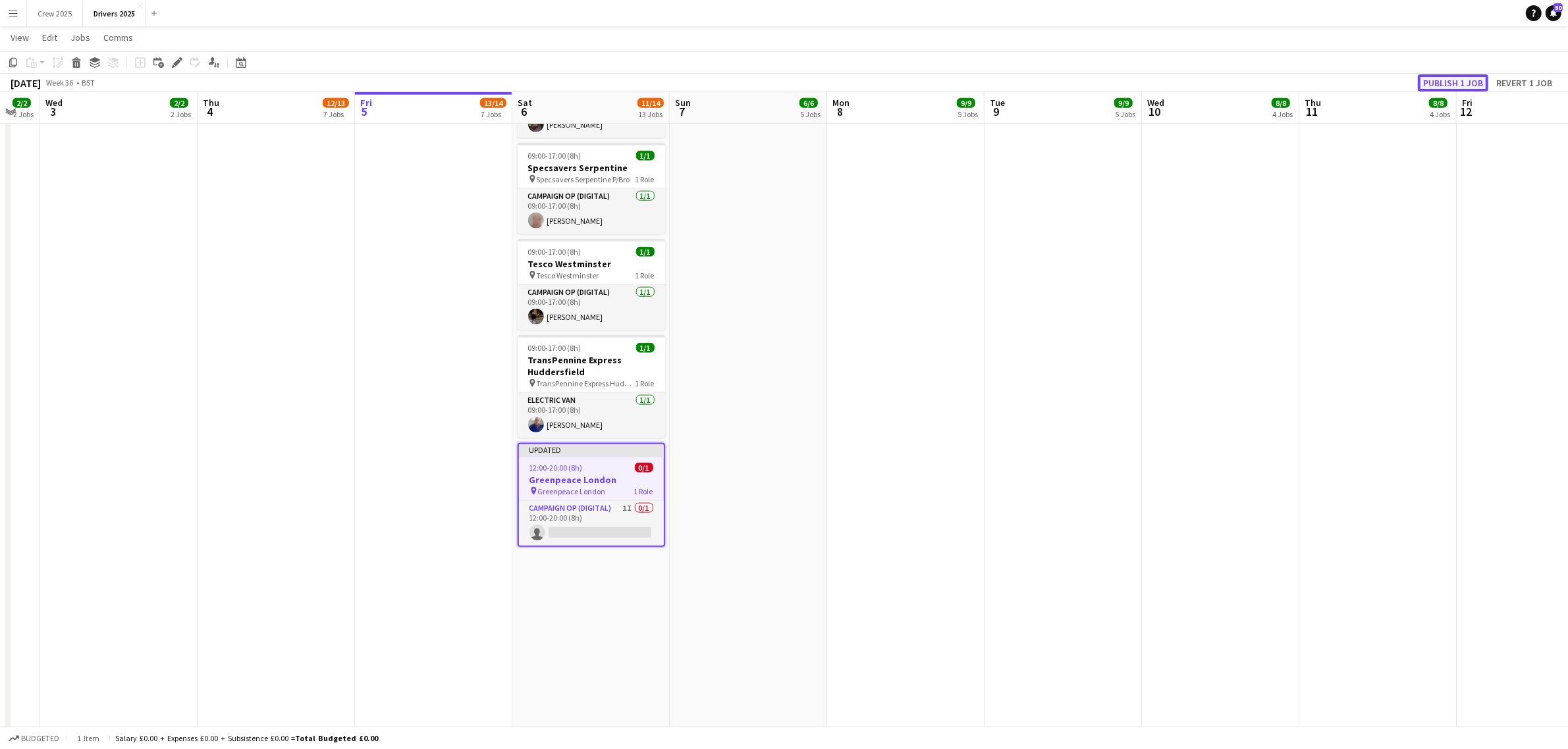
click at [1450, 77] on button "Publish 1 job" at bounding box center [1453, 83] width 70 height 17
